Goal: Task Accomplishment & Management: Use online tool/utility

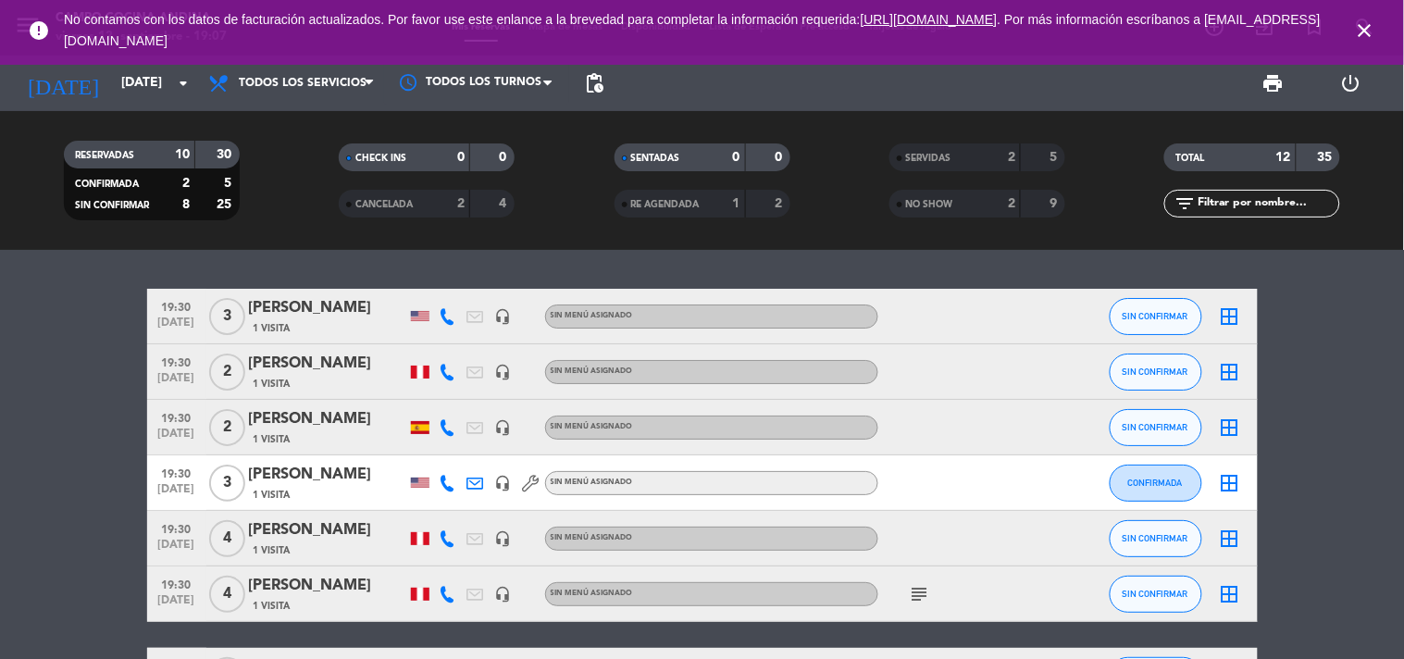
click at [172, 530] on span "19:30" at bounding box center [177, 527] width 46 height 21
click at [170, 579] on span "19:30" at bounding box center [177, 583] width 46 height 21
click at [183, 476] on span "19:30" at bounding box center [177, 472] width 46 height 21
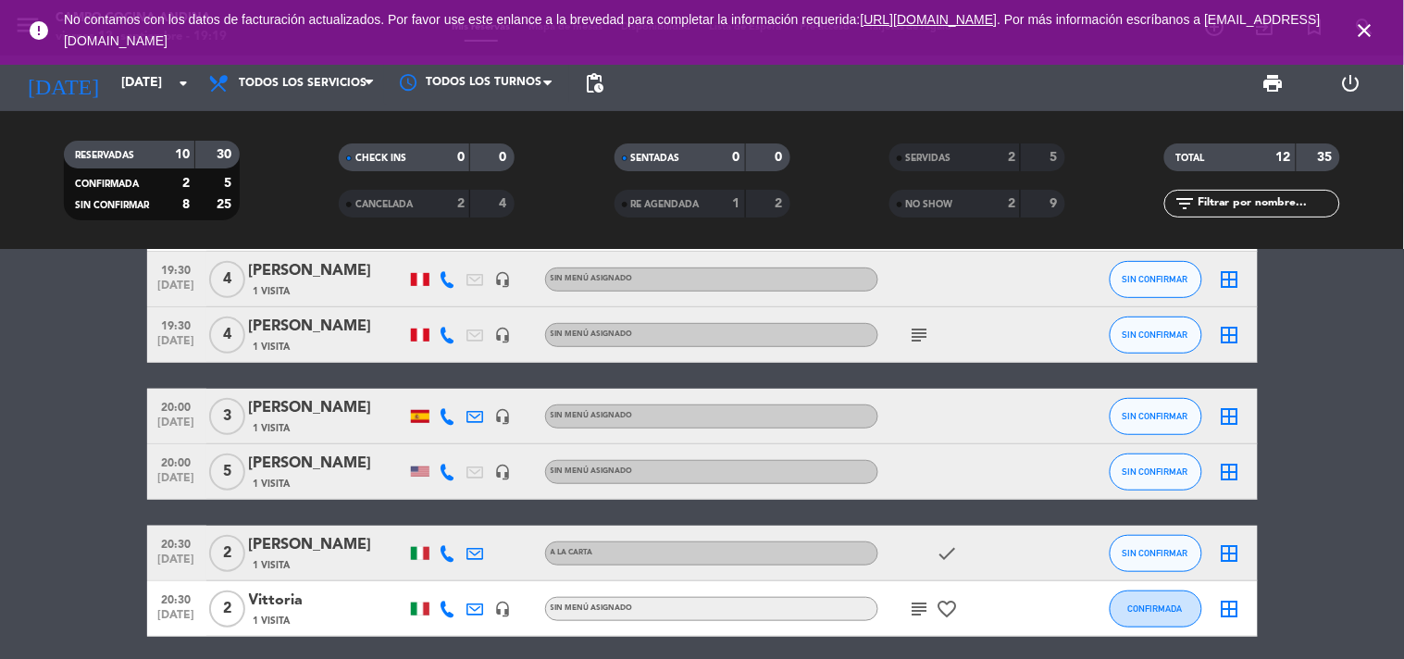
scroll to position [226, 0]
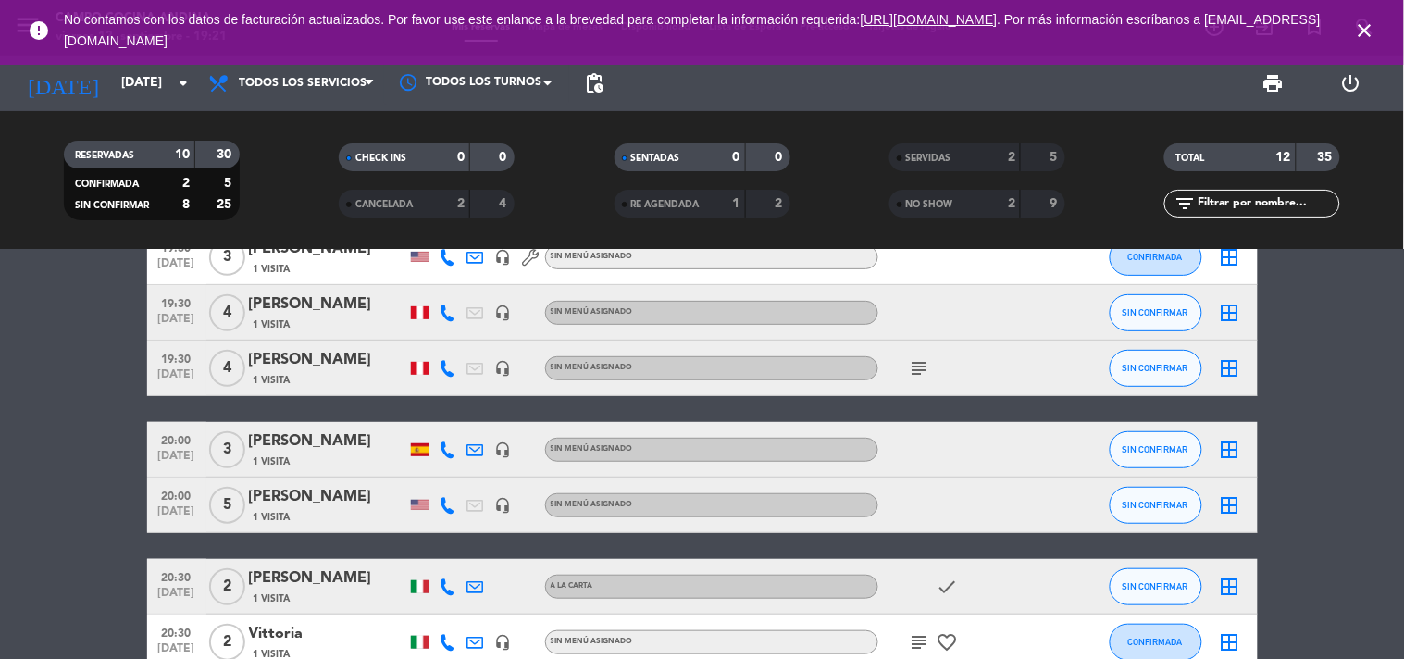
click at [95, 328] on bookings-row "19:30 [DATE] 3 [PERSON_NAME] 1 Visita headset_mic Sin menú asignado SIN CONFIRM…" at bounding box center [702, 366] width 1404 height 607
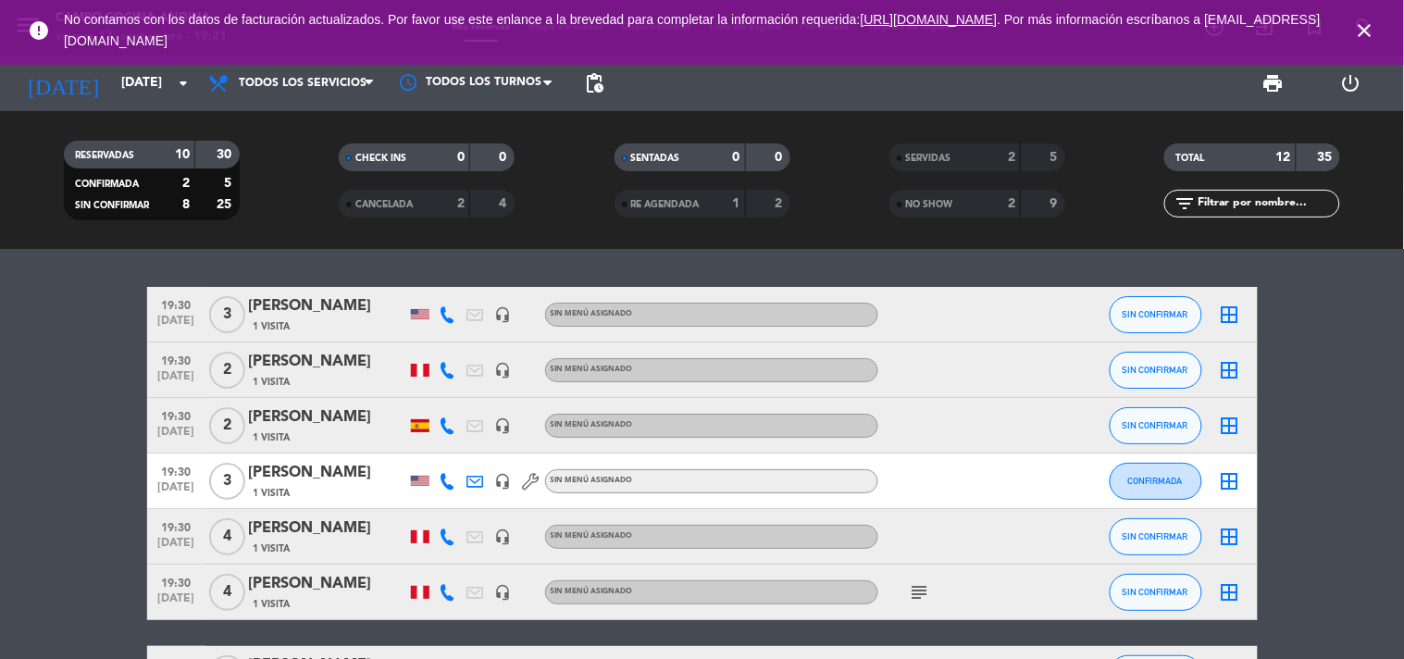
scroll to position [0, 0]
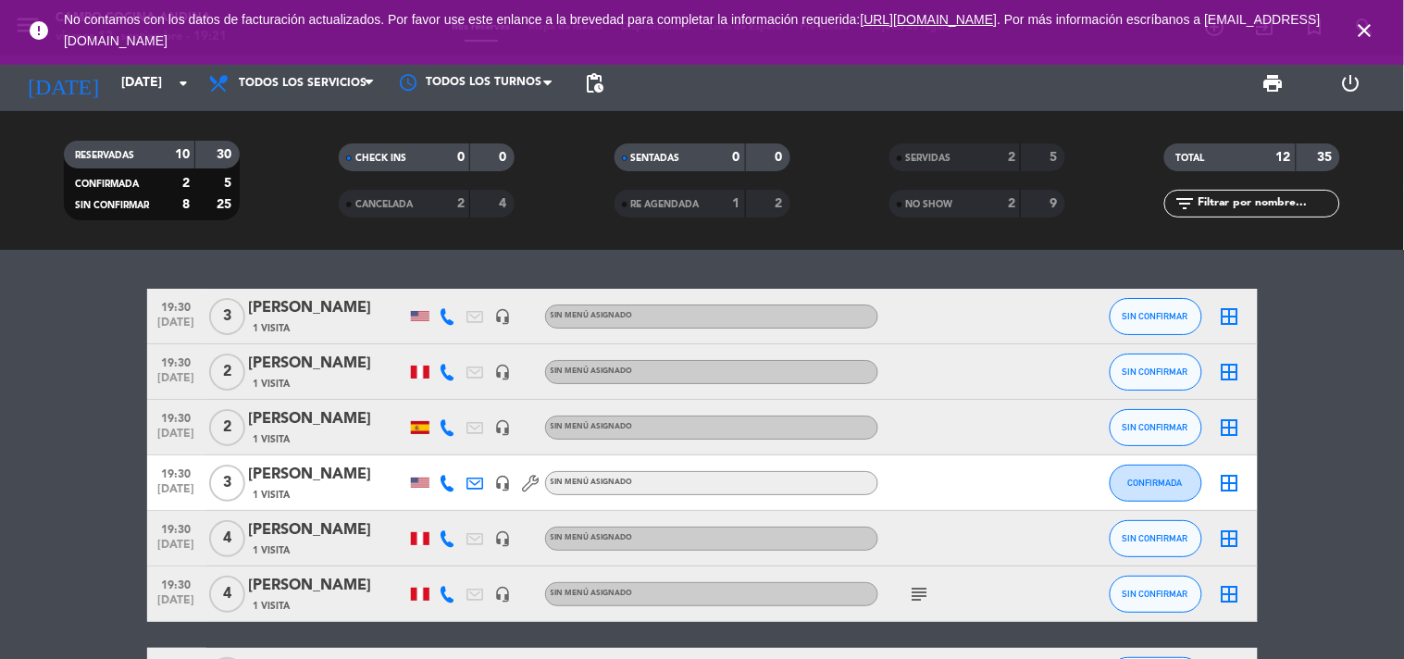
click at [442, 484] on icon at bounding box center [448, 483] width 17 height 17
click at [442, 535] on icon at bounding box center [448, 538] width 17 height 17
click at [440, 587] on icon at bounding box center [448, 594] width 17 height 17
click at [452, 477] on icon at bounding box center [448, 483] width 17 height 17
click at [449, 368] on icon at bounding box center [448, 372] width 17 height 17
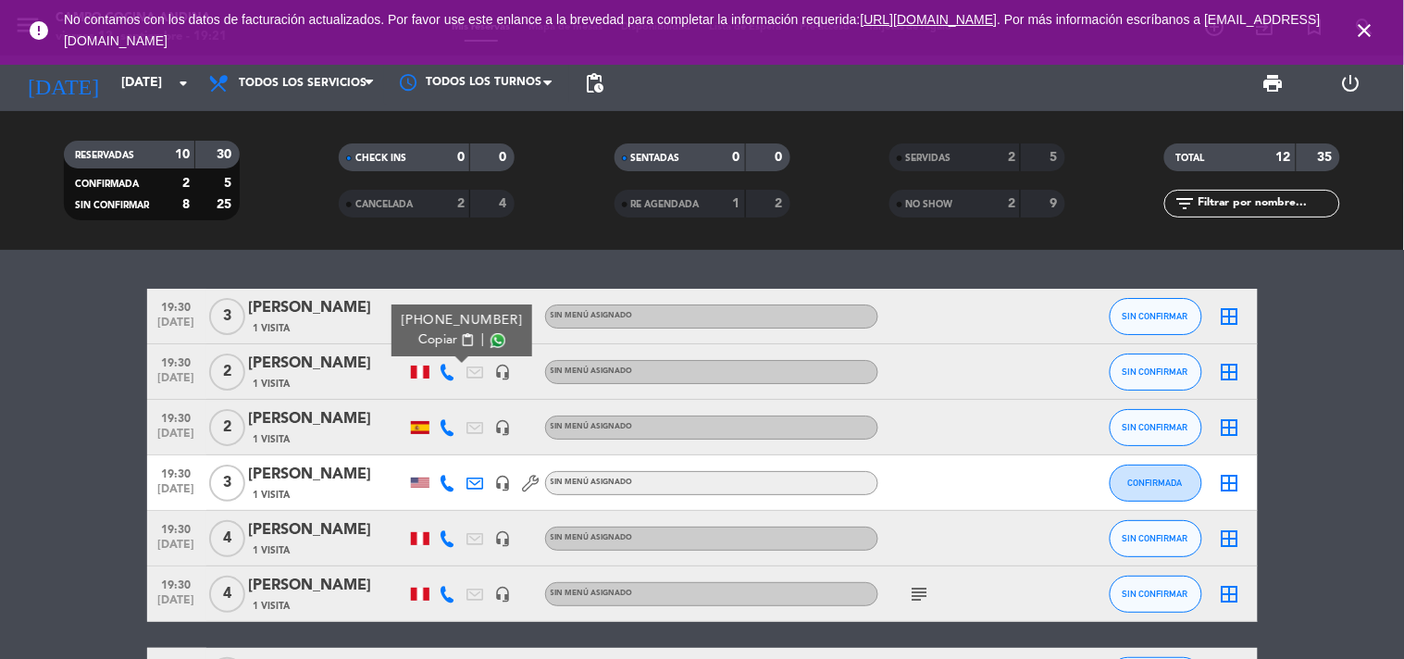
click at [442, 419] on icon at bounding box center [448, 427] width 17 height 17
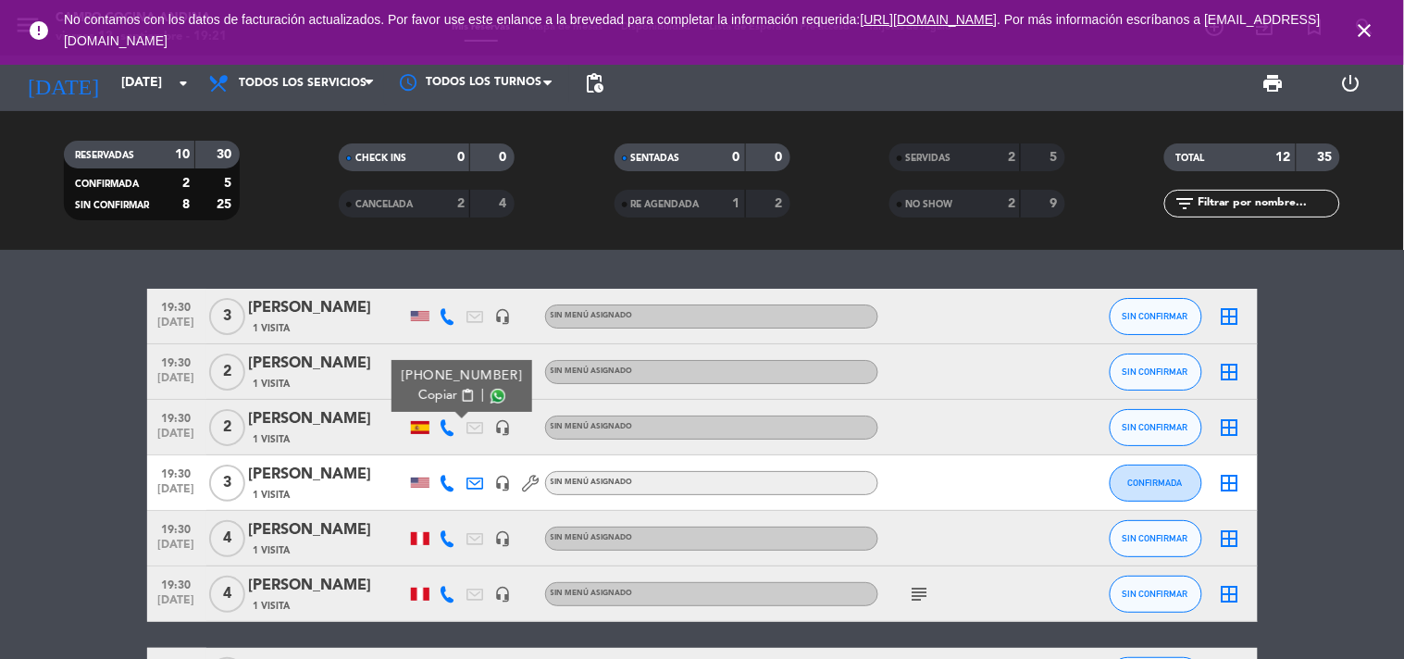
click at [523, 476] on icon at bounding box center [531, 483] width 17 height 17
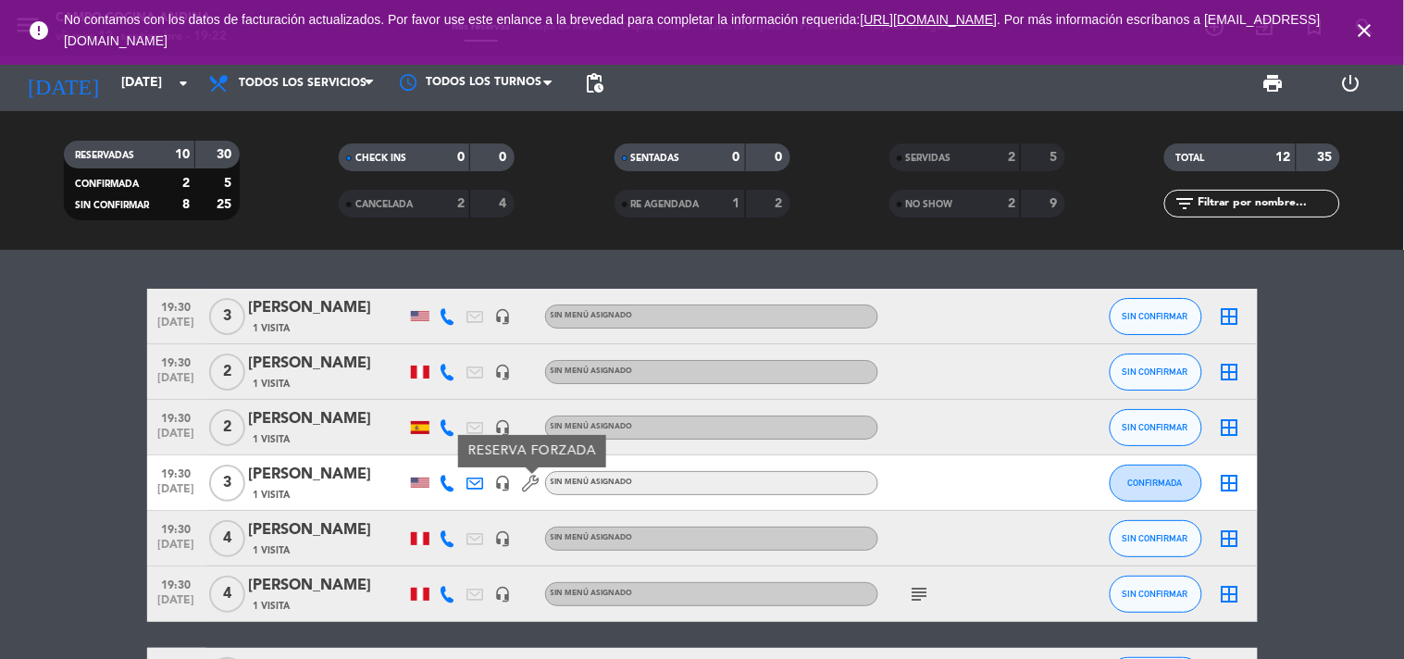
click at [174, 466] on span "19:30" at bounding box center [177, 472] width 46 height 21
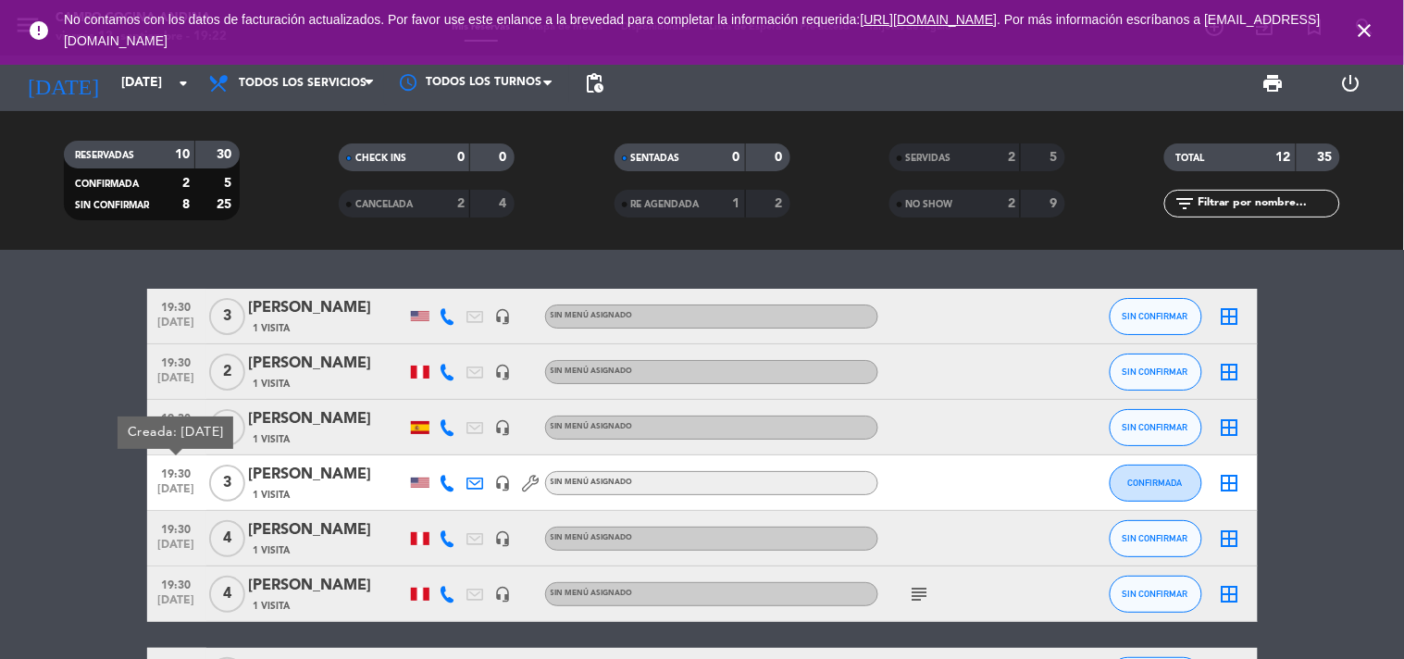
click at [173, 539] on span "[DATE]" at bounding box center [177, 549] width 46 height 21
click at [178, 581] on span "19:30" at bounding box center [177, 583] width 46 height 21
click at [186, 473] on span "19:30" at bounding box center [177, 472] width 46 height 21
click at [181, 505] on div "19:30 [DATE]" at bounding box center [176, 482] width 59 height 55
click at [181, 515] on div "19:30 [DATE]" at bounding box center [176, 538] width 59 height 55
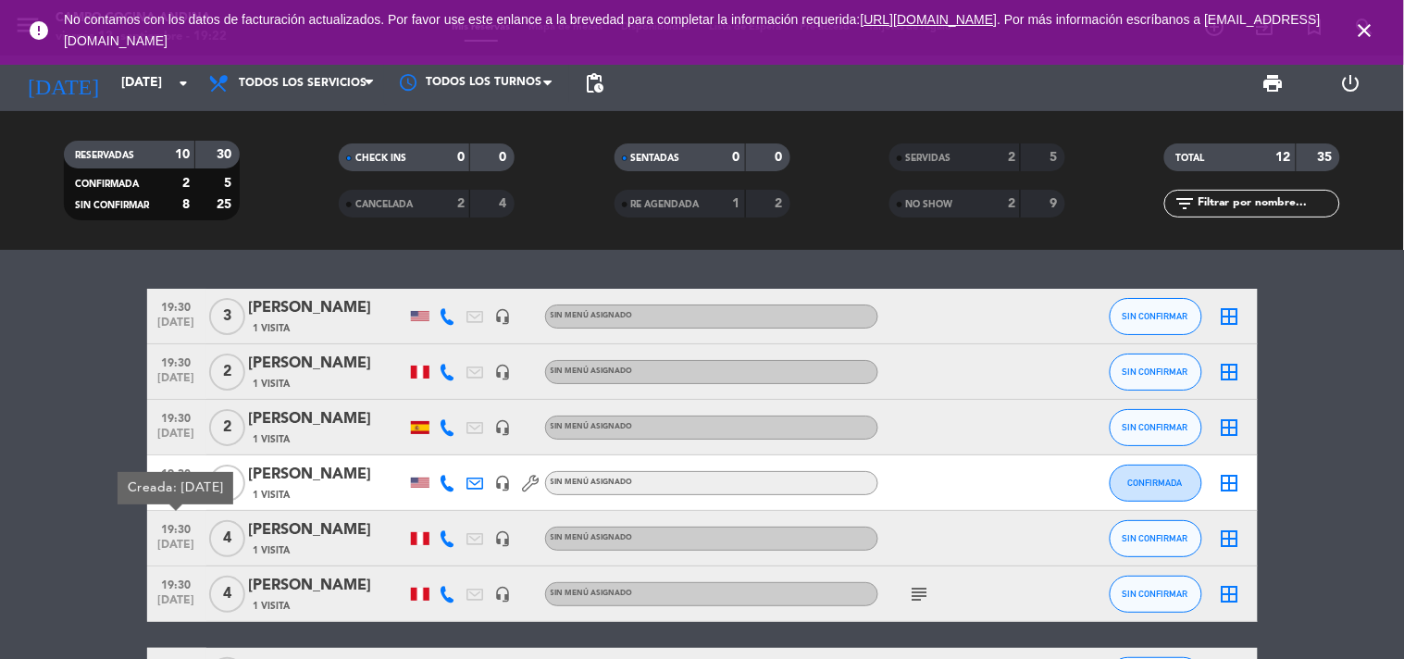
click at [165, 587] on span "19:30" at bounding box center [177, 583] width 46 height 21
click at [446, 541] on icon at bounding box center [448, 538] width 17 height 17
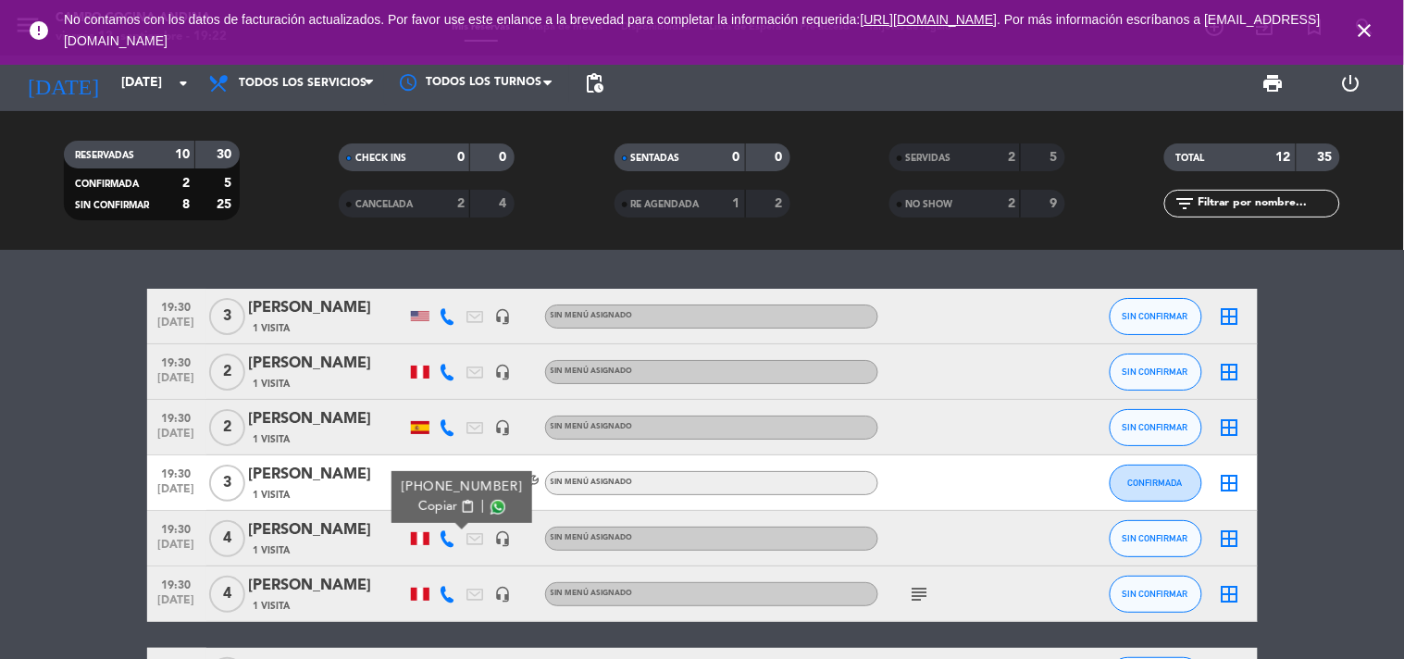
click at [451, 591] on icon at bounding box center [448, 594] width 17 height 17
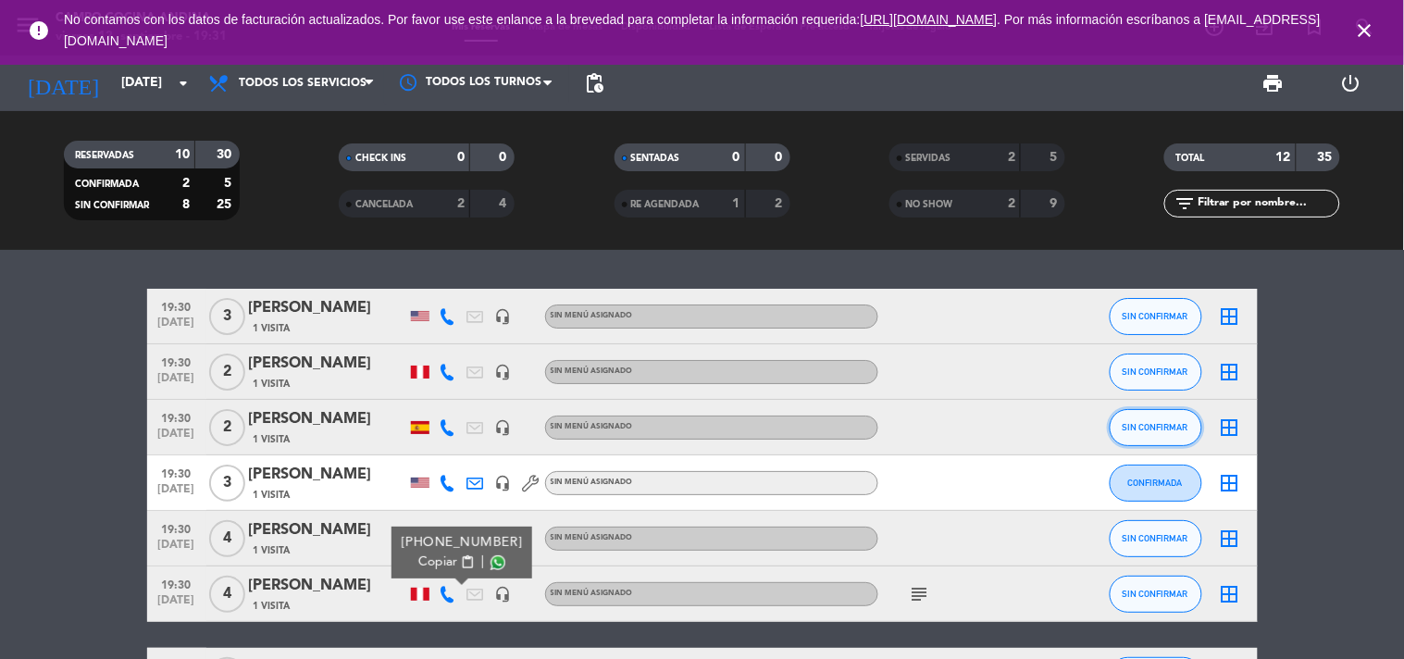
click at [1155, 427] on span "SIN CONFIRMAR" at bounding box center [1156, 427] width 66 height 10
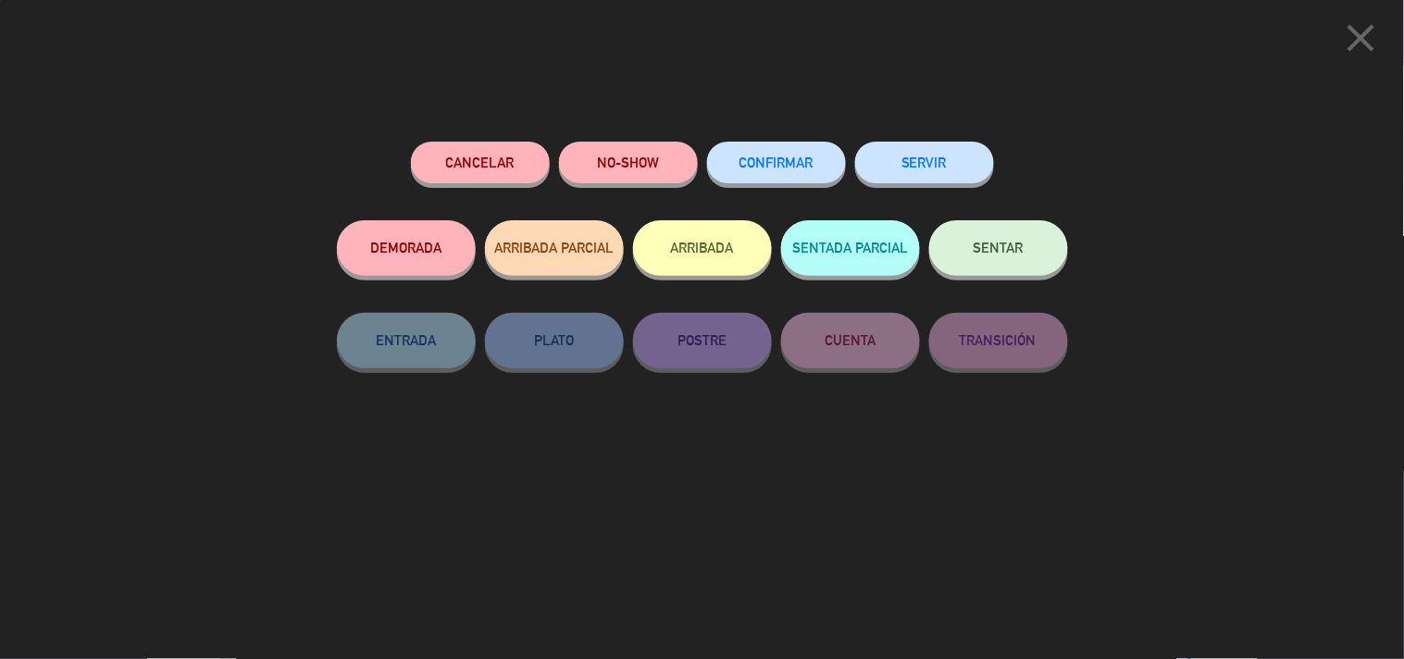
click at [913, 164] on button "SERVIR" at bounding box center [924, 163] width 139 height 42
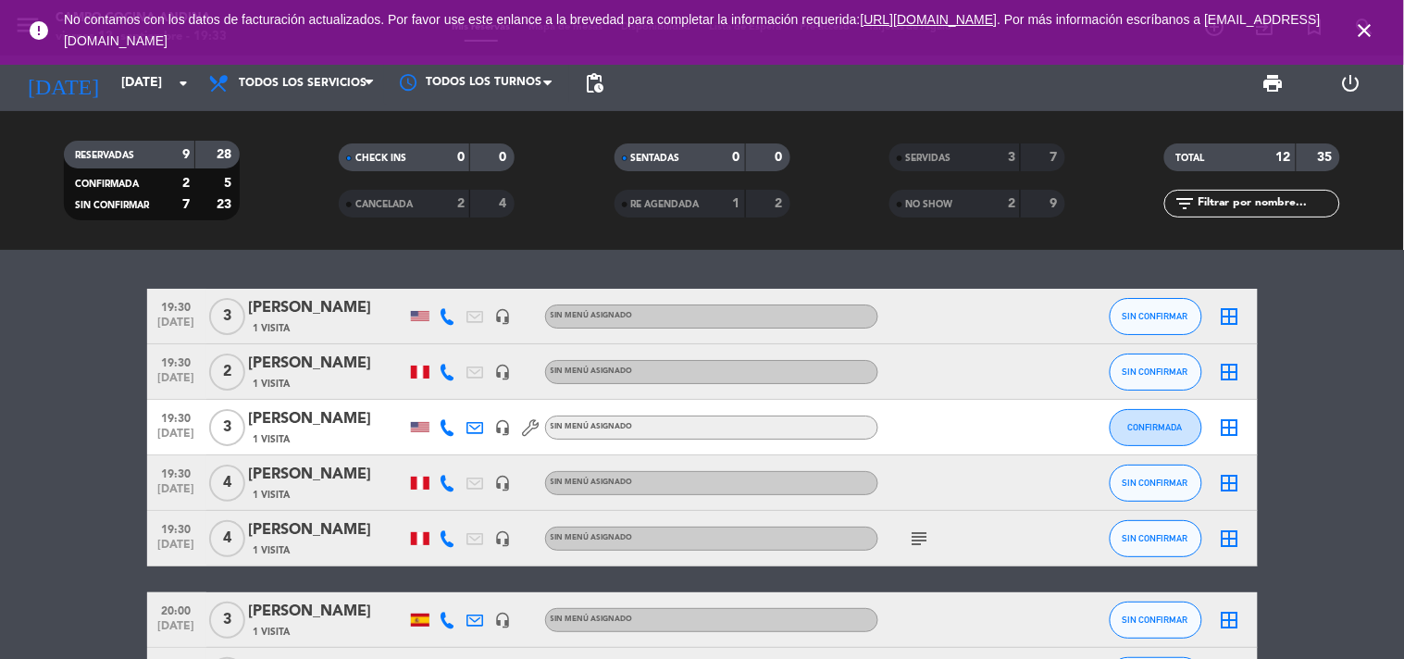
click at [1371, 34] on icon "close" at bounding box center [1365, 30] width 22 height 22
click at [447, 483] on icon at bounding box center [448, 483] width 17 height 17
click at [445, 543] on icon at bounding box center [448, 538] width 17 height 17
click at [530, 470] on div at bounding box center [531, 482] width 28 height 55
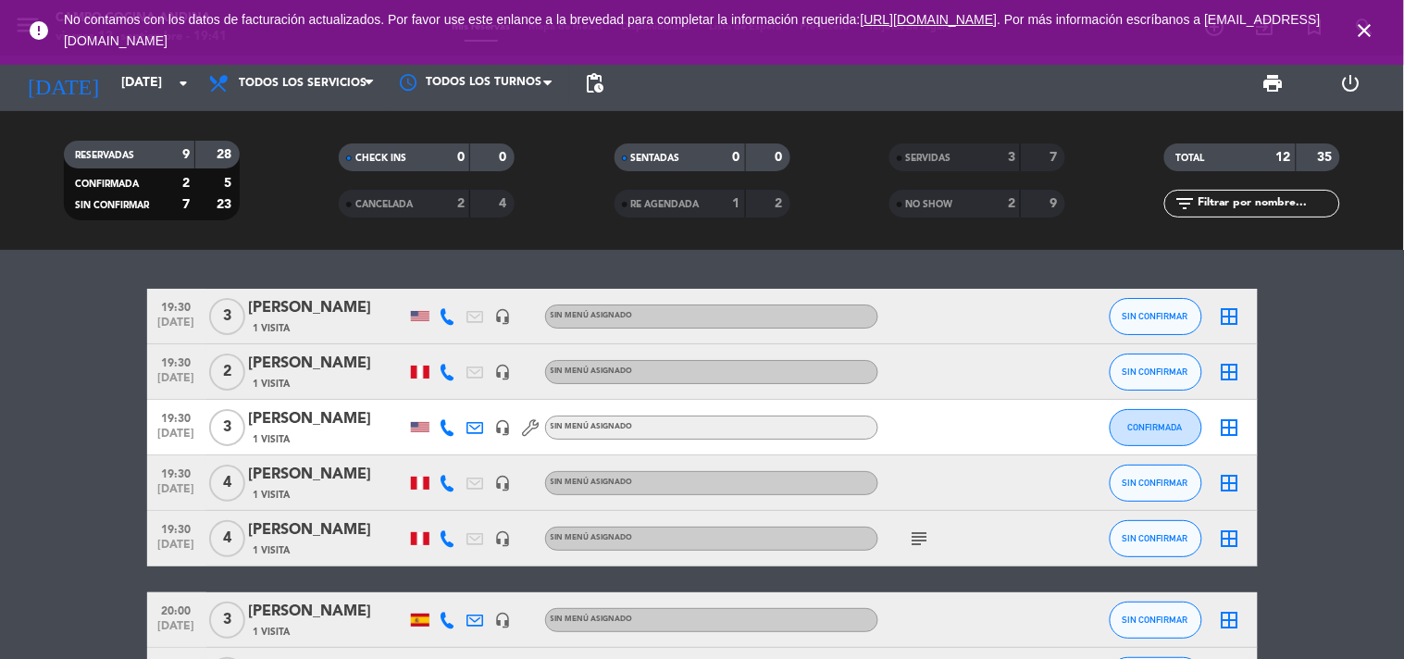
click at [444, 484] on icon at bounding box center [448, 483] width 17 height 17
click at [440, 532] on icon at bounding box center [448, 538] width 17 height 17
click at [343, 460] on div "19:30 [DATE] 4 [PERSON_NAME] 1 Visita headset_mic Sin menú asignado SIN CONFIRM…" at bounding box center [702, 483] width 1111 height 56
click at [1164, 426] on span "CONFIRMADA" at bounding box center [1155, 427] width 55 height 10
